Goal: Check status

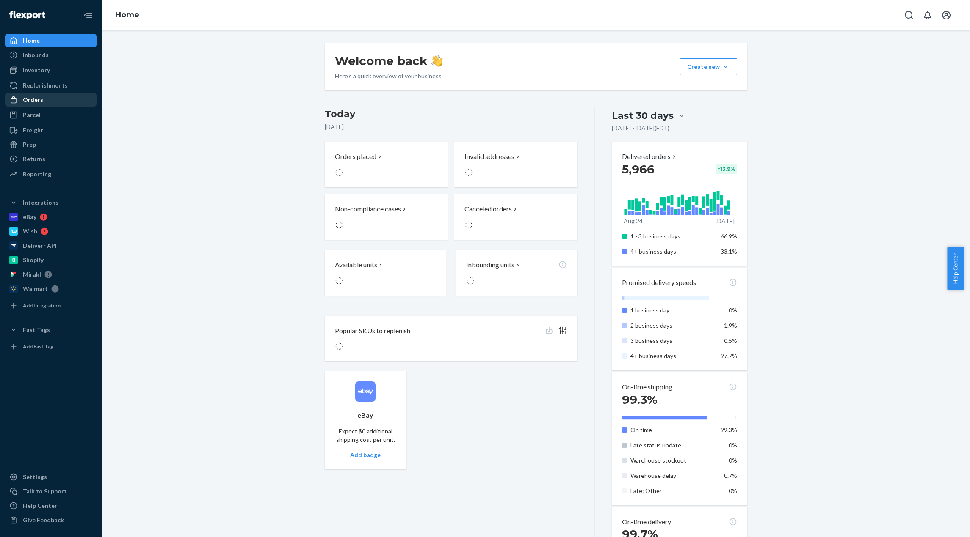
click at [40, 97] on div "Orders" at bounding box center [33, 100] width 20 height 8
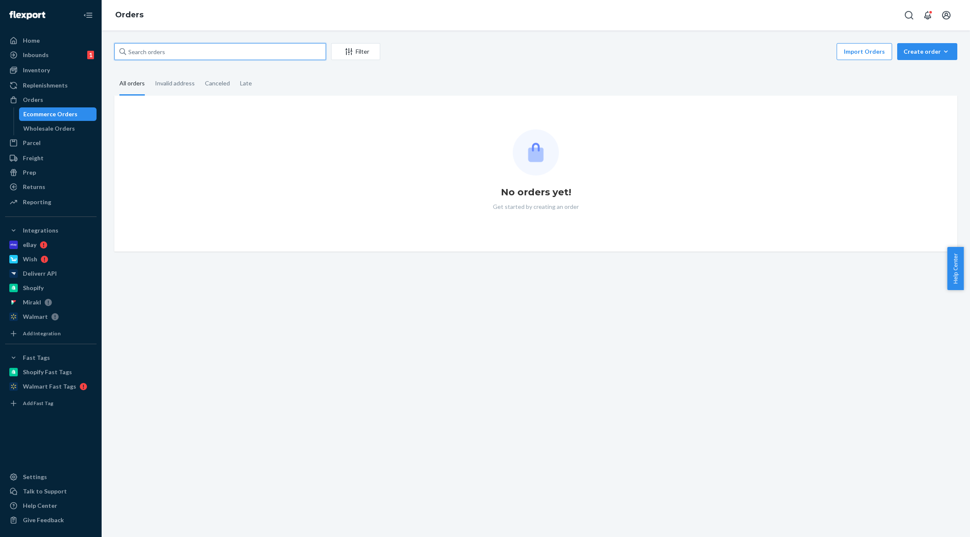
click at [215, 56] on input "text" at bounding box center [220, 51] width 212 height 17
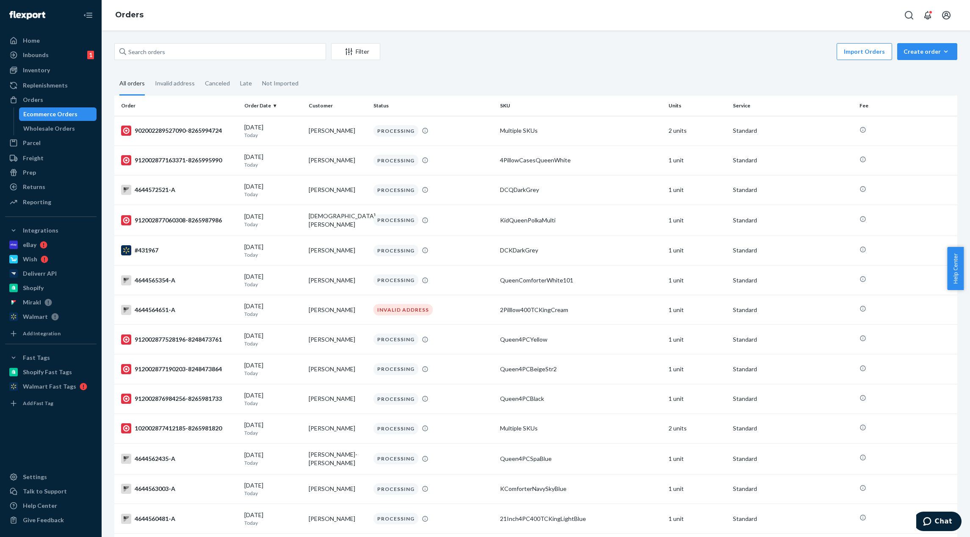
click at [334, 28] on div "Orders" at bounding box center [536, 15] width 868 height 30
click at [259, 59] on input "text" at bounding box center [220, 51] width 212 height 17
paste input "#429198"
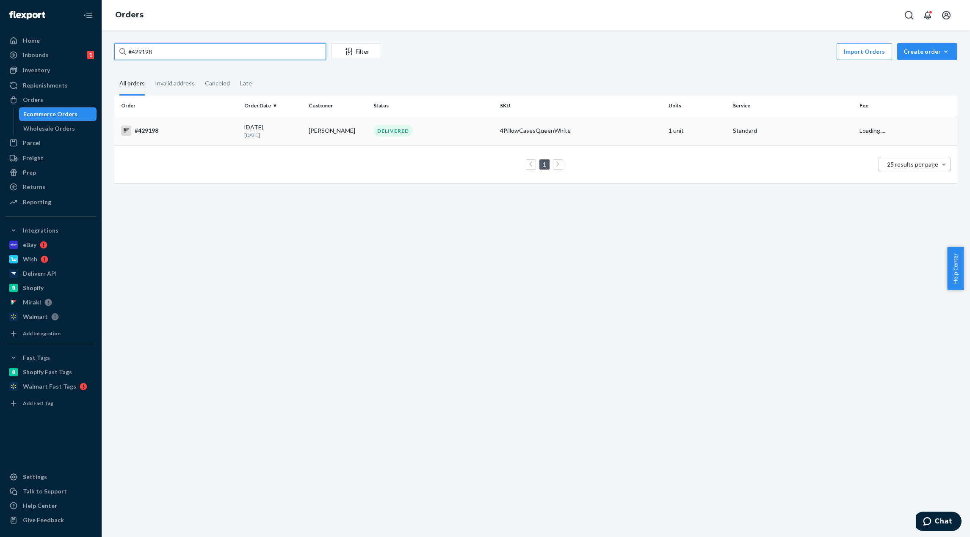
type input "#429198"
click at [376, 129] on div "DELIVERED" at bounding box center [392, 130] width 39 height 11
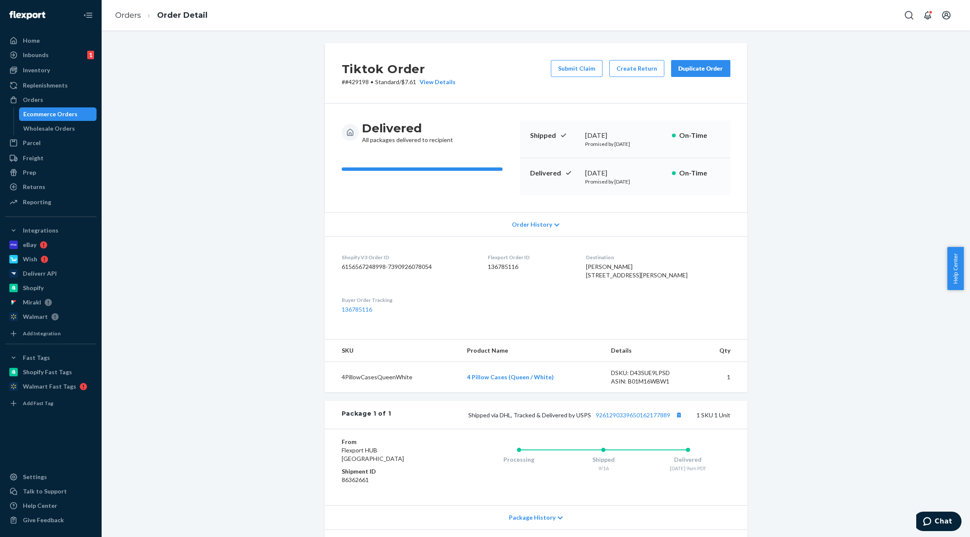
click at [778, 349] on div "Tiktok Order # #429198 • Standard / $7.61 View Details Submit Claim Create Retu…" at bounding box center [535, 317] width 855 height 549
